Goal: Transaction & Acquisition: Purchase product/service

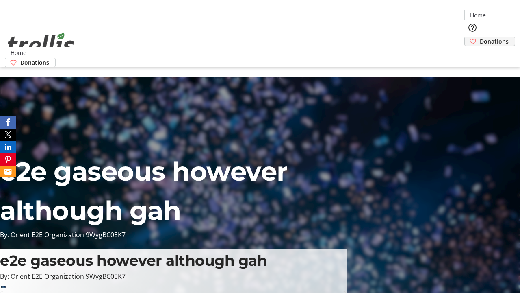
click at [480, 37] on span "Donations" at bounding box center [494, 41] width 29 height 9
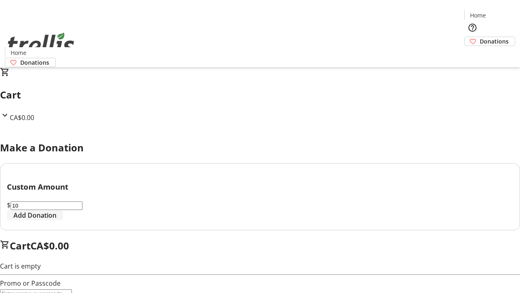
click at [56, 220] on span "Add Donation" at bounding box center [34, 215] width 43 height 10
